Goal: Transaction & Acquisition: Purchase product/service

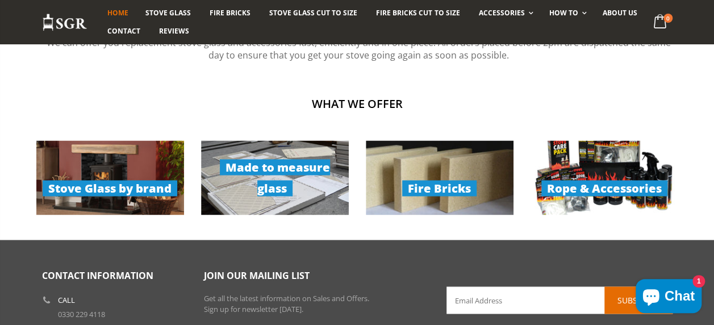
scroll to position [795, 0]
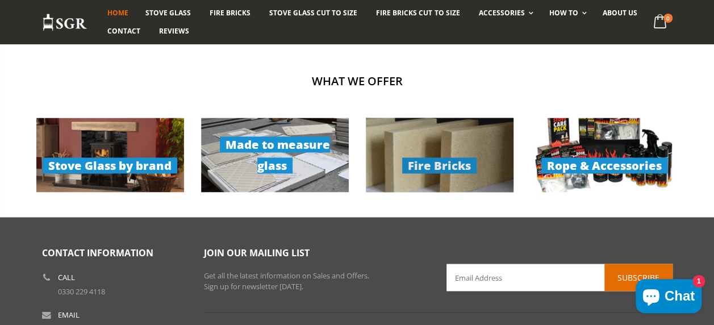
click at [439, 165] on link "Fire Bricks" at bounding box center [440, 155] width 148 height 74
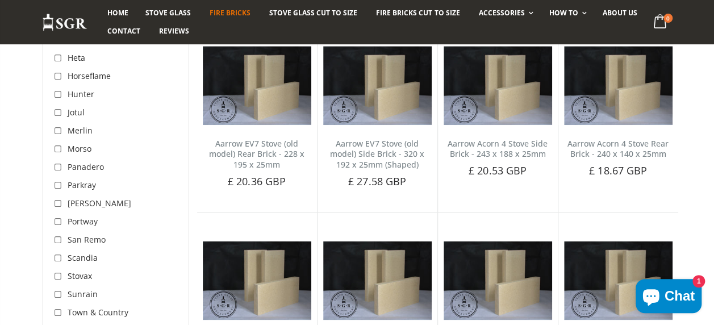
scroll to position [590, 0]
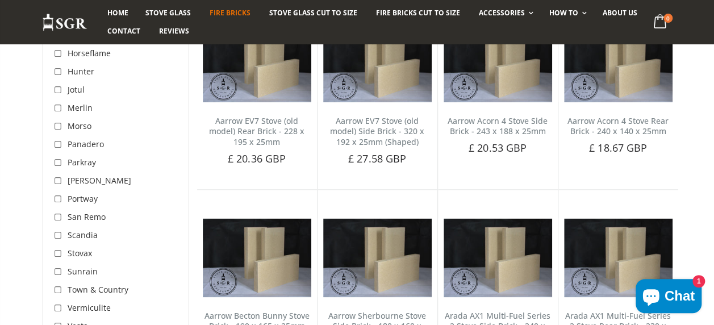
click at [58, 252] on input "checkbox" at bounding box center [59, 253] width 11 height 11
checkbox input "true"
